Goal: Find specific fact: Find specific fact

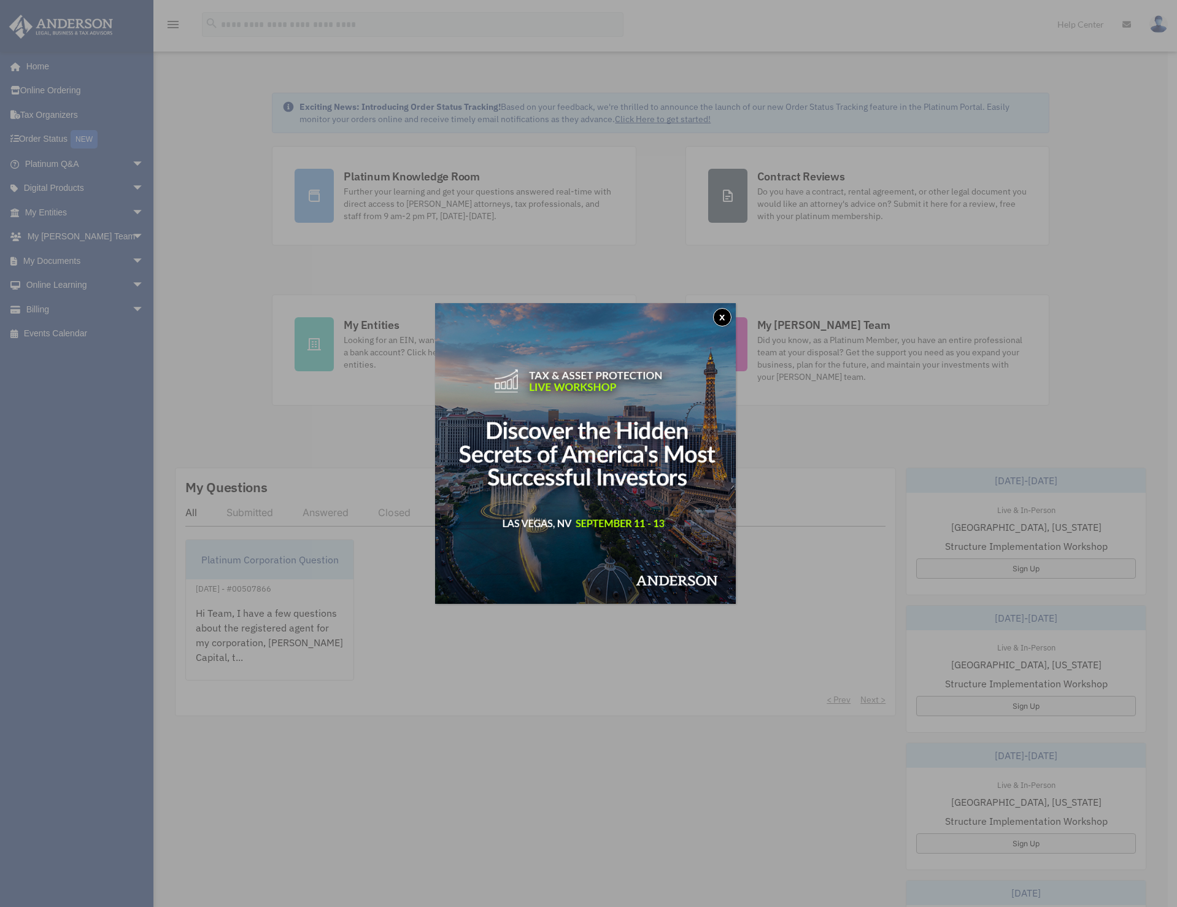
click at [724, 319] on button "x" at bounding box center [722, 317] width 18 height 18
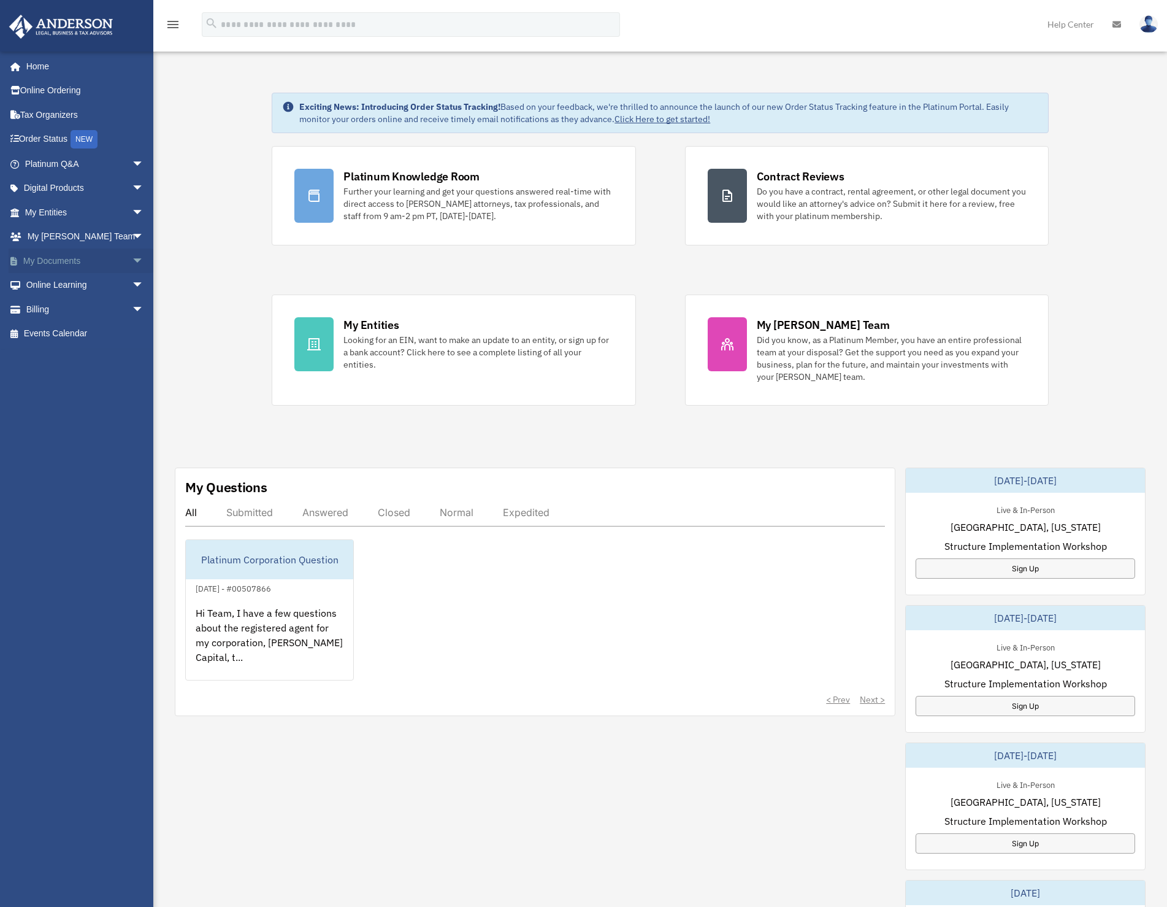
click at [132, 256] on span "arrow_drop_down" at bounding box center [144, 260] width 25 height 25
click at [132, 210] on span "arrow_drop_down" at bounding box center [144, 212] width 25 height 25
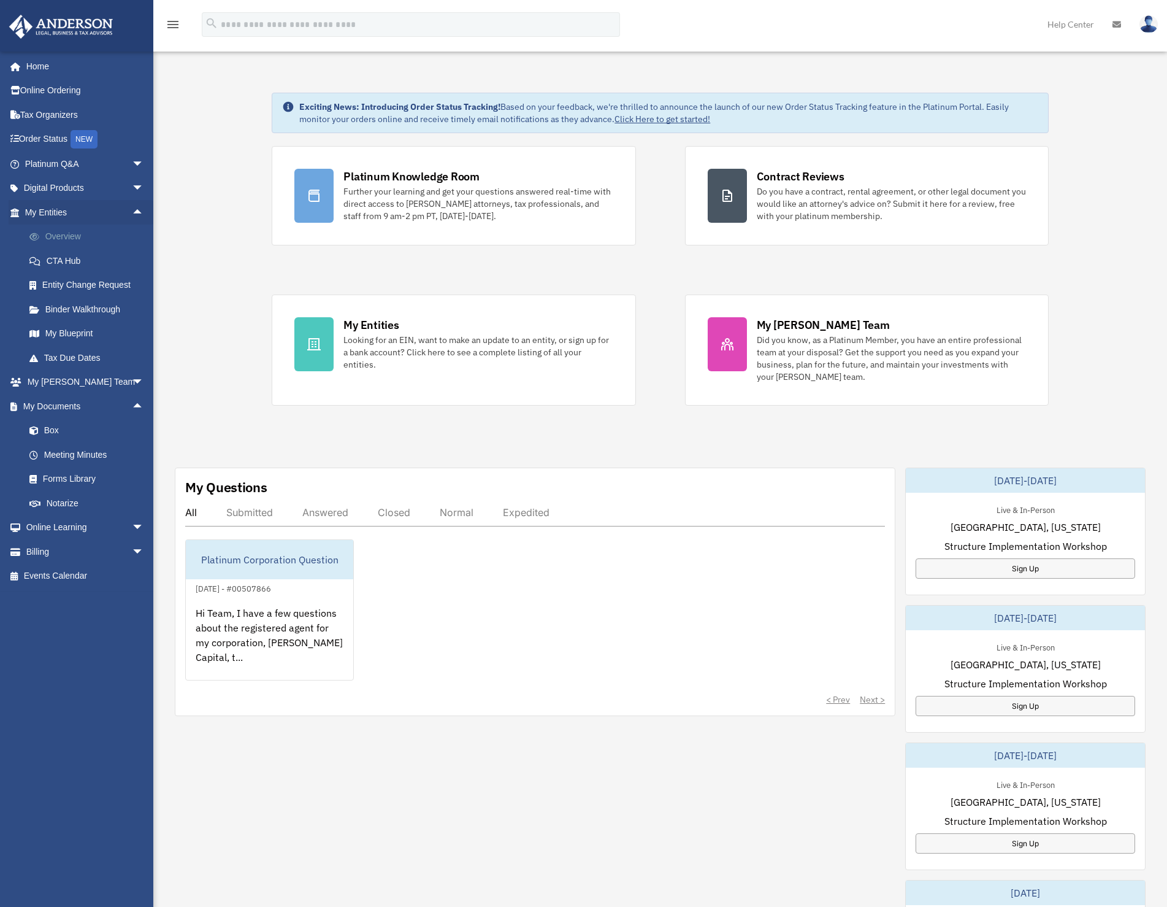
click at [66, 236] on link "Overview" at bounding box center [89, 237] width 145 height 25
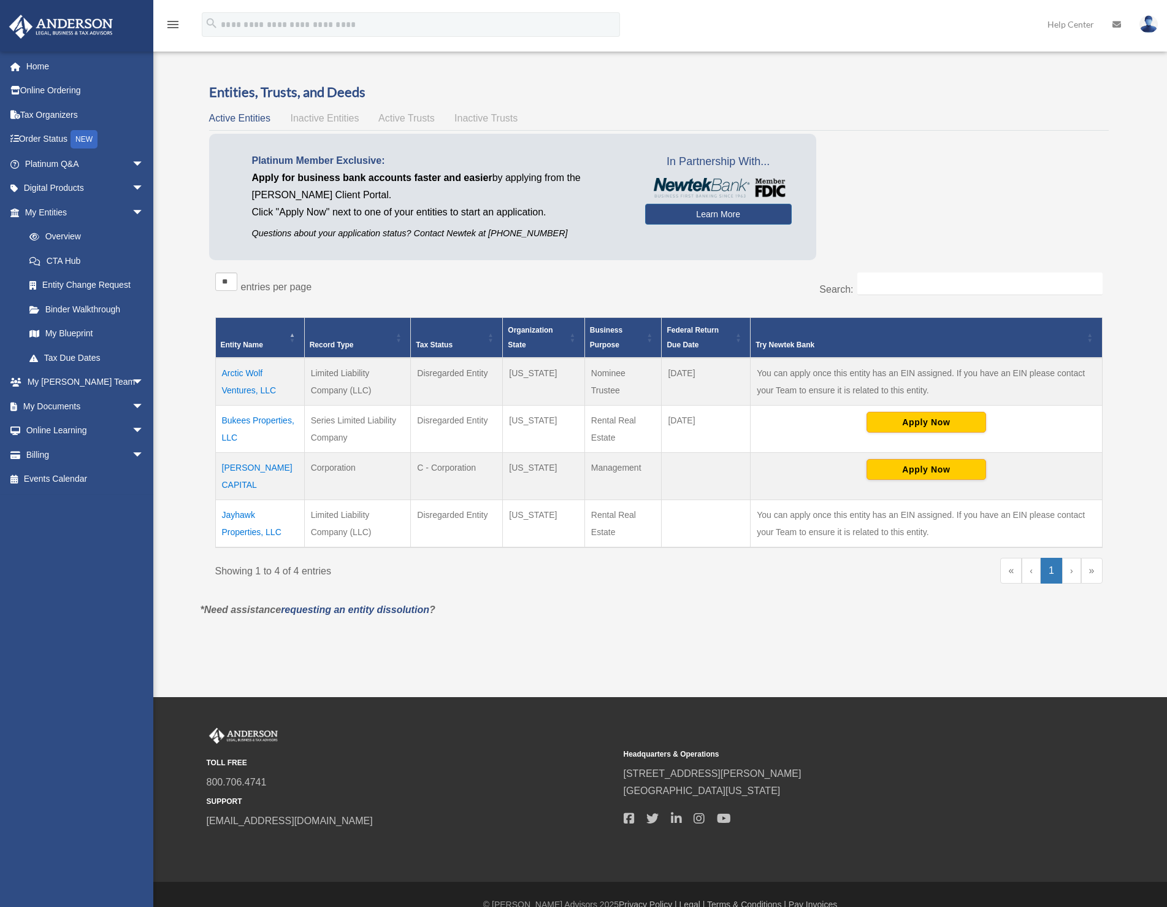
click at [497, 640] on div "Overview date_range Published on Last updated [DATE] [DATE] by [PERSON_NAME] Ad…" at bounding box center [658, 359] width 935 height 583
click at [240, 420] on td "Bukees Properties, LLC" at bounding box center [259, 428] width 89 height 47
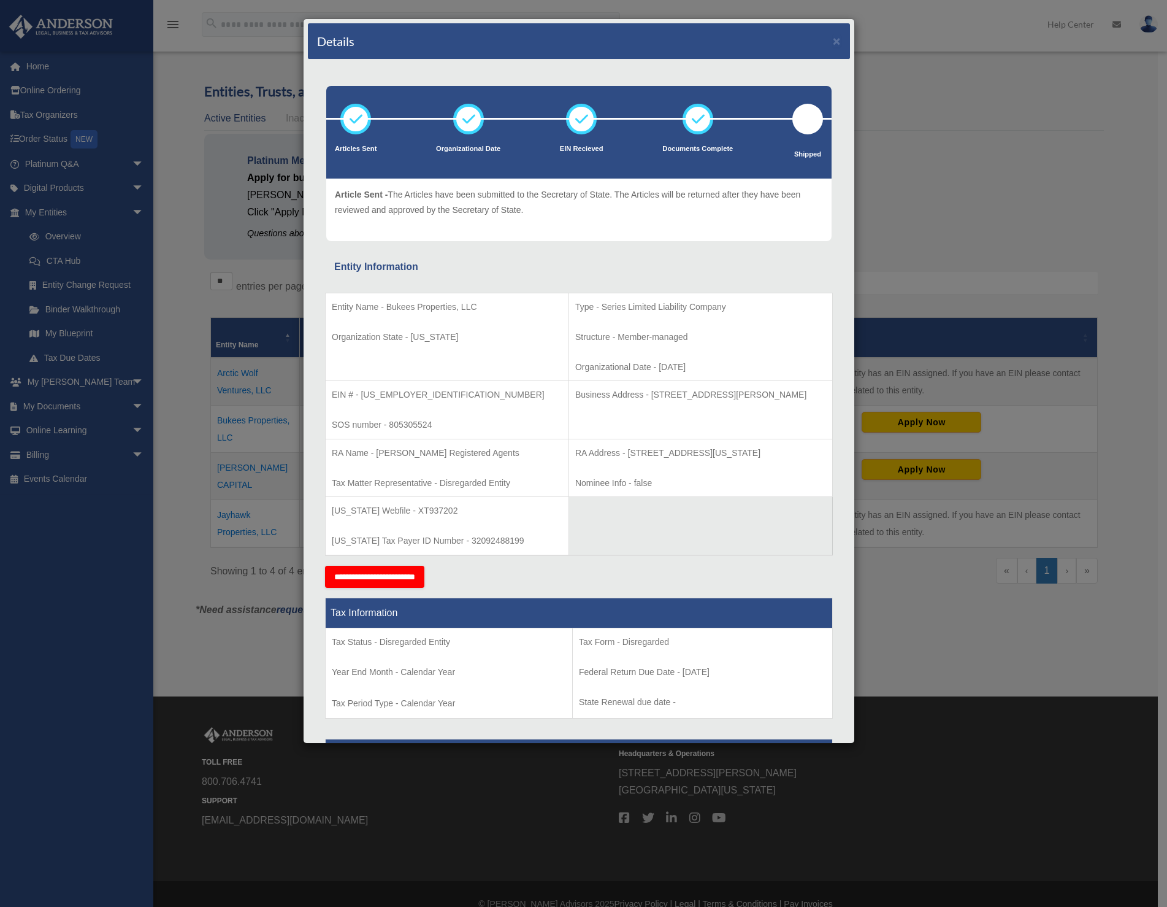
drag, startPoint x: 611, startPoint y: 396, endPoint x: 800, endPoint y: 400, distance: 189.0
click at [800, 400] on p "Business Address - [STREET_ADDRESS][PERSON_NAME]" at bounding box center [700, 394] width 251 height 15
copy p "[STREET_ADDRESS][PERSON_NAME]"
